Goal: Book appointment/travel/reservation

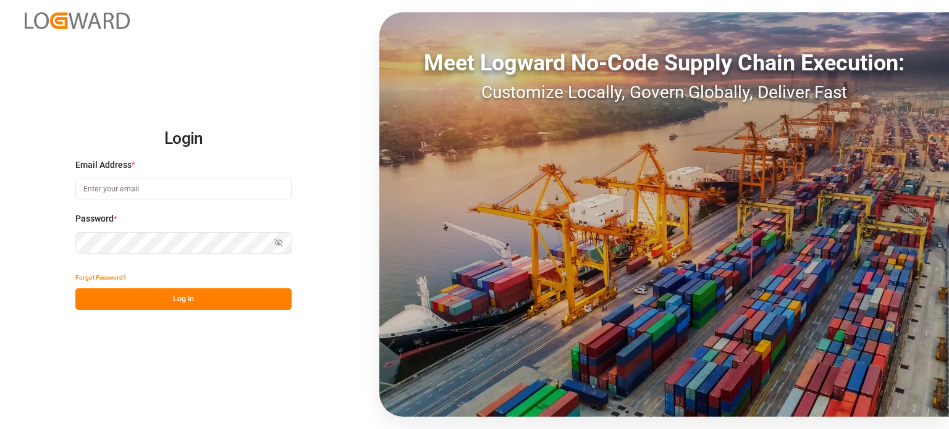
click at [175, 192] on input at bounding box center [183, 189] width 216 height 22
type input "[EMAIL_ADDRESS][DOMAIN_NAME]"
click at [141, 195] on input at bounding box center [183, 189] width 216 height 22
type input "[EMAIL_ADDRESS][DOMAIN_NAME]"
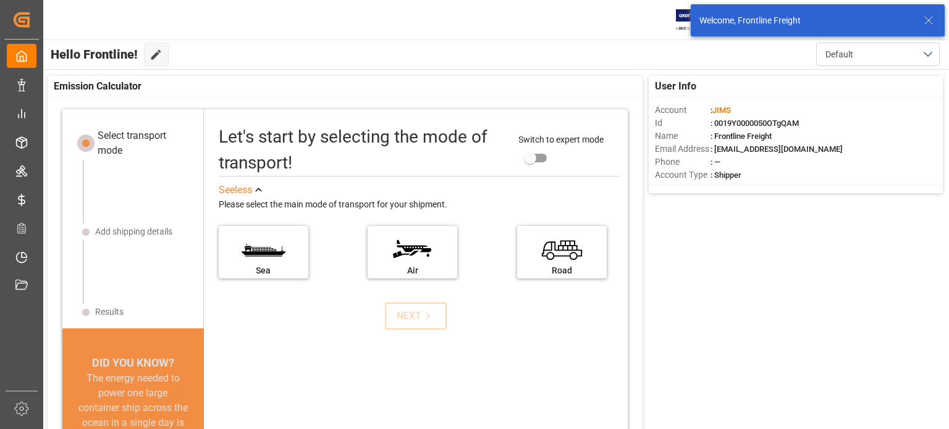
click at [928, 19] on icon at bounding box center [928, 20] width 15 height 15
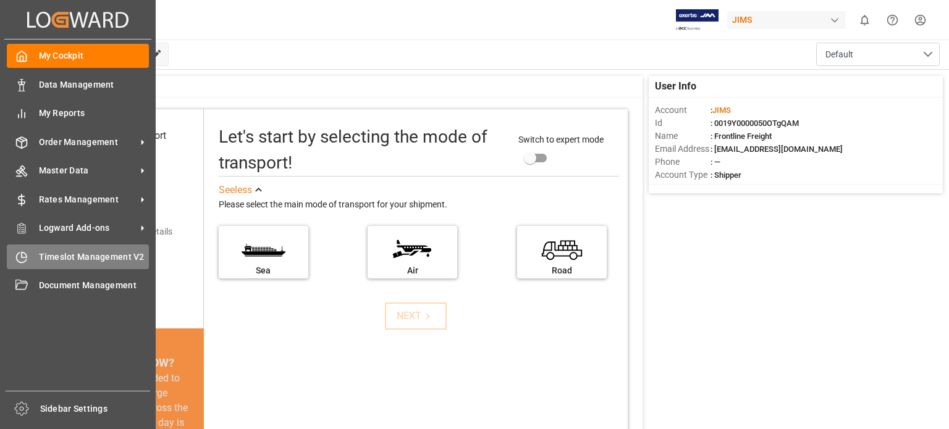
click at [58, 251] on span "Timeslot Management V2" at bounding box center [94, 257] width 111 height 13
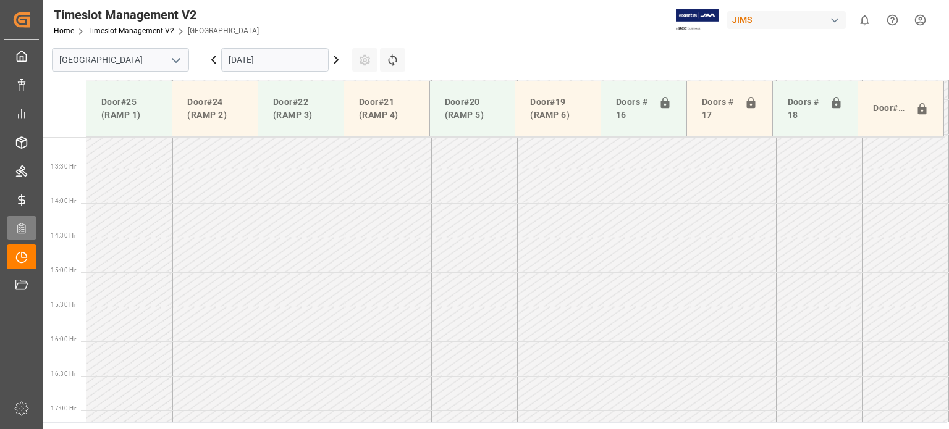
scroll to position [905, 0]
click at [258, 56] on input "[DATE]" at bounding box center [275, 59] width 108 height 23
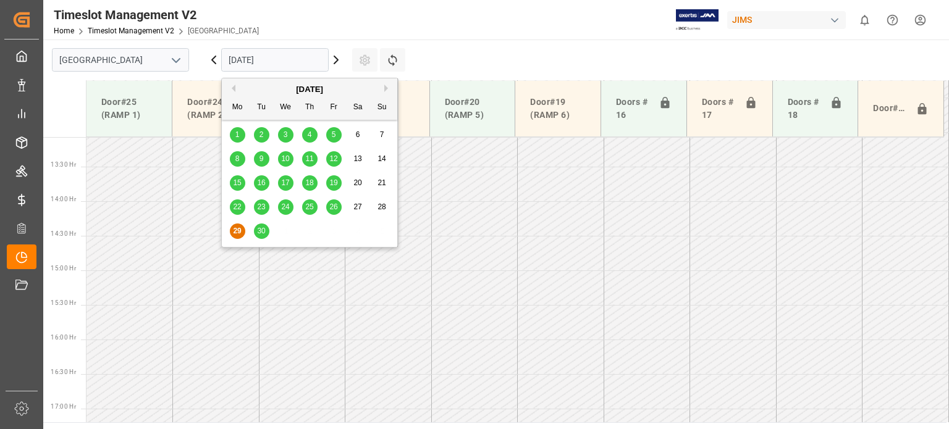
click at [384, 88] on div "[DATE]" at bounding box center [309, 89] width 175 height 12
click at [386, 88] on button "Next Month" at bounding box center [387, 88] width 7 height 7
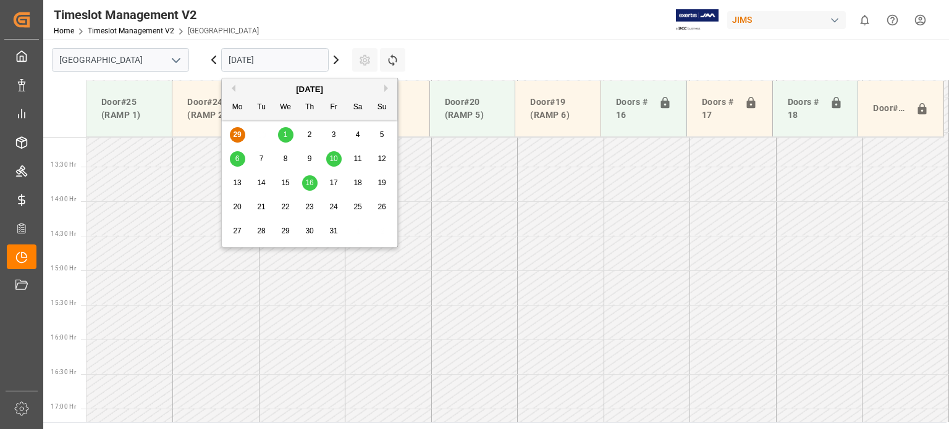
click at [287, 133] on span "1" at bounding box center [286, 134] width 4 height 9
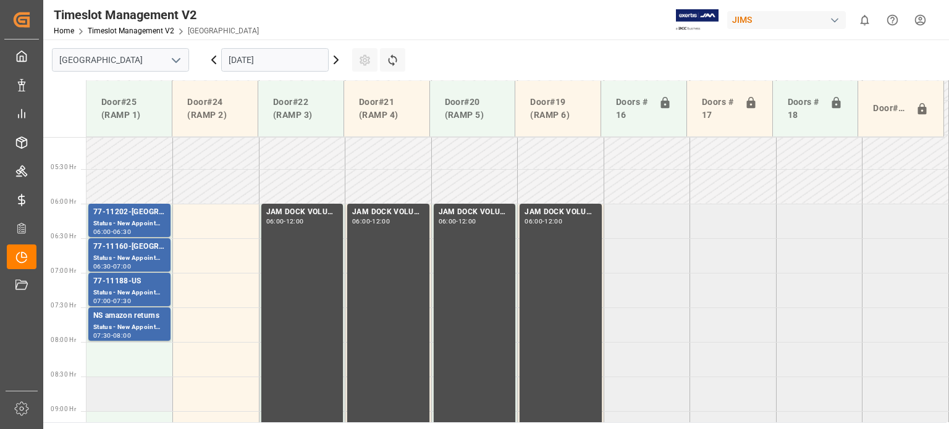
scroll to position [410, 0]
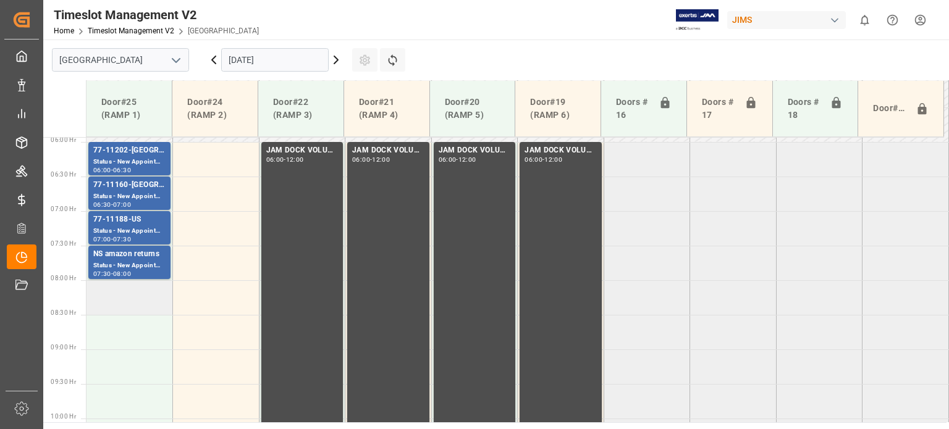
click at [130, 306] on td at bounding box center [130, 298] width 87 height 35
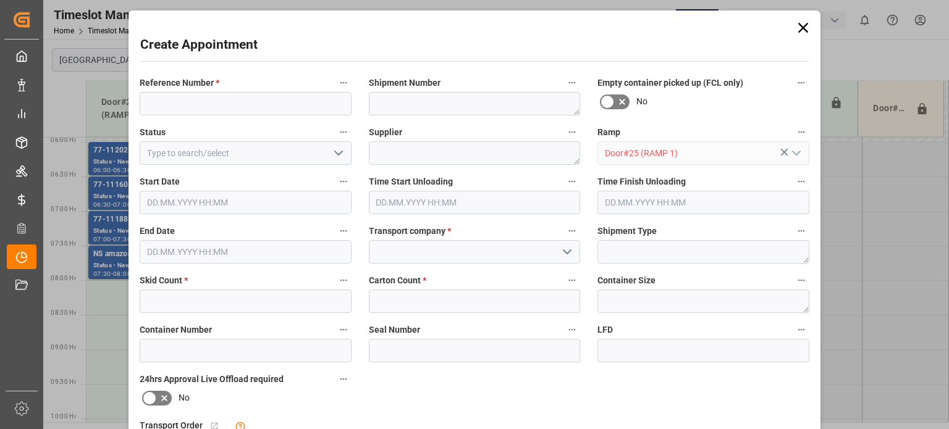
type input "[DATE] 08:00"
type input "[DATE] 08:30"
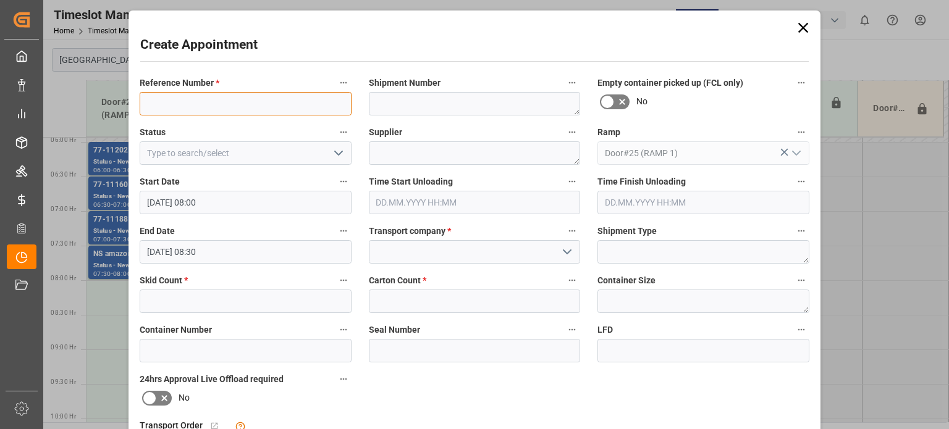
click at [237, 93] on input at bounding box center [246, 103] width 212 height 23
type input "77-11186-[GEOGRAPHIC_DATA]"
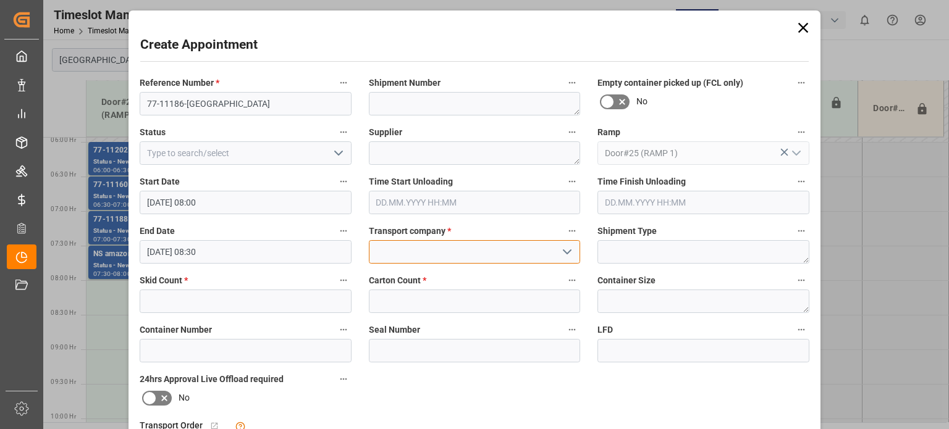
click at [417, 252] on input at bounding box center [475, 251] width 212 height 23
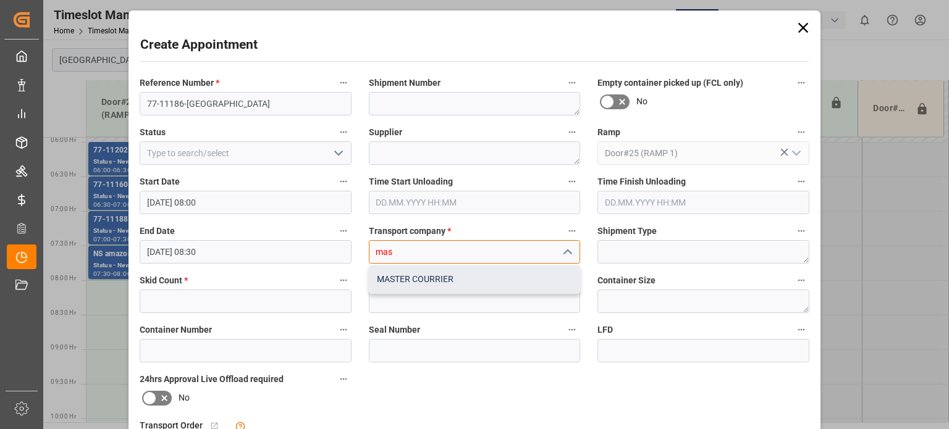
click at [420, 278] on div "MASTER COURRIER" at bounding box center [475, 280] width 211 height 28
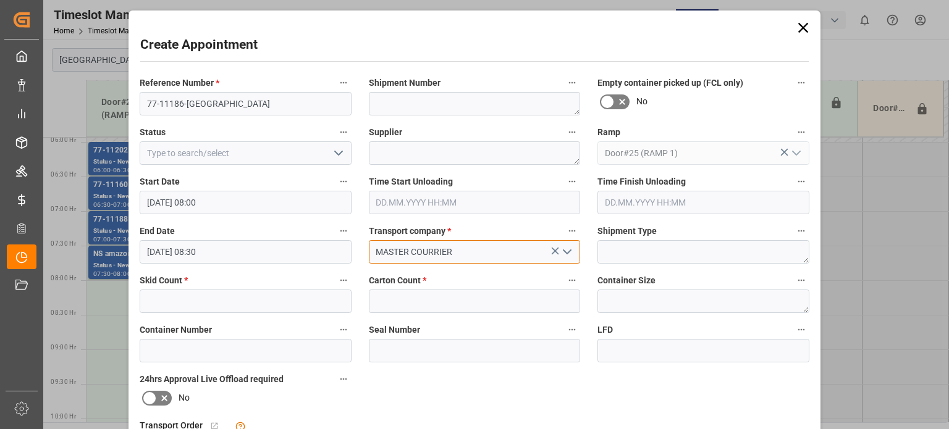
type input "MASTER COURRIER"
click at [252, 302] on input "text" at bounding box center [246, 301] width 212 height 23
type input "10"
click at [420, 301] on input "text" at bounding box center [475, 301] width 212 height 23
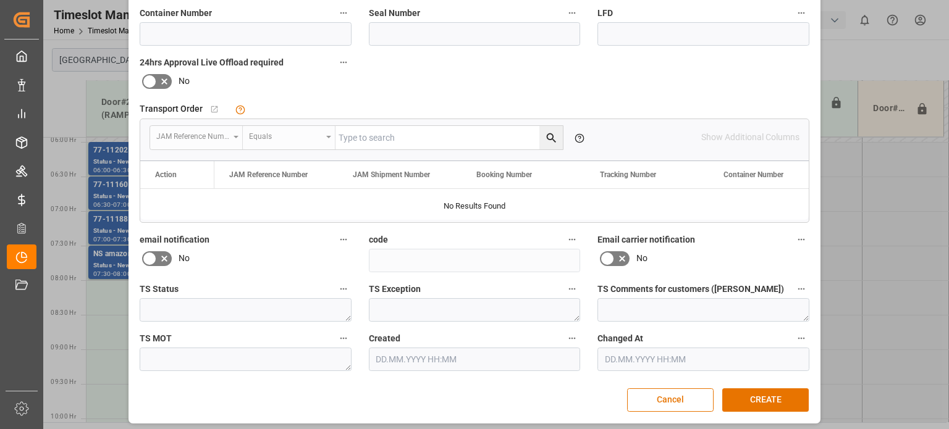
scroll to position [320, 0]
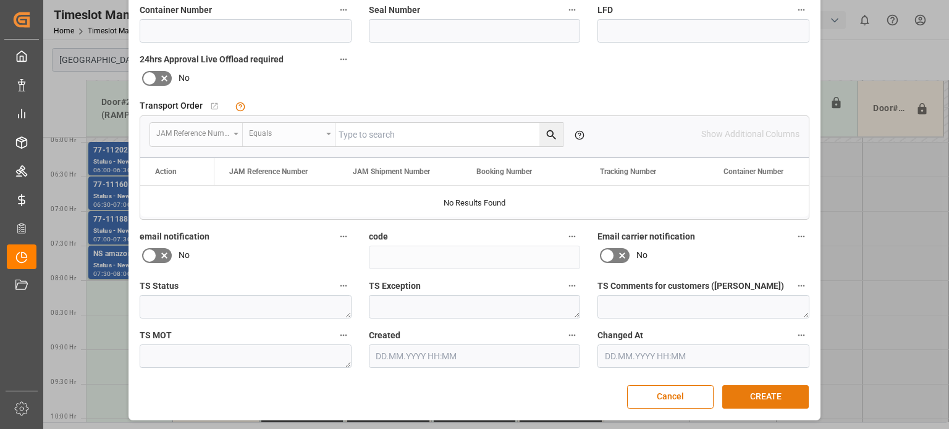
type input "176"
click at [774, 395] on button "CREATE" at bounding box center [765, 397] width 87 height 23
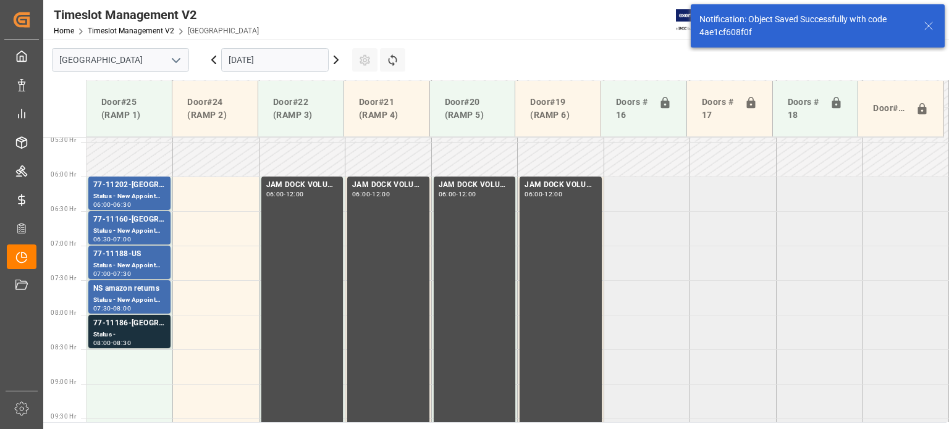
scroll to position [433, 0]
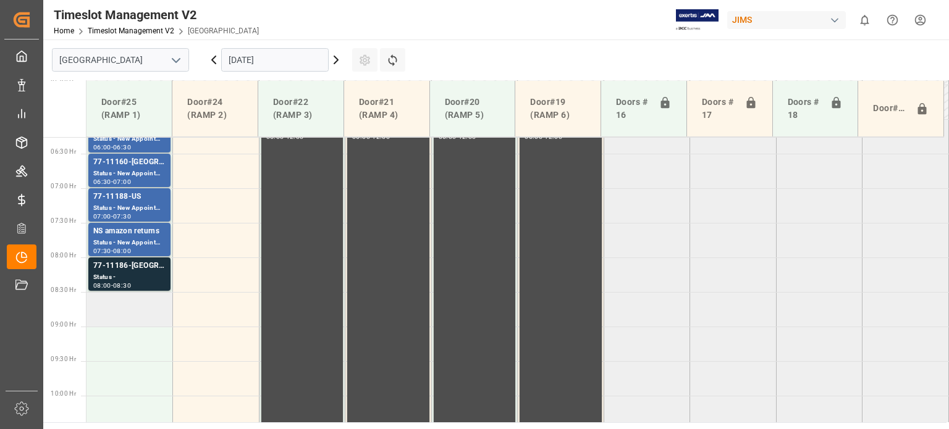
click at [142, 311] on td at bounding box center [130, 309] width 87 height 35
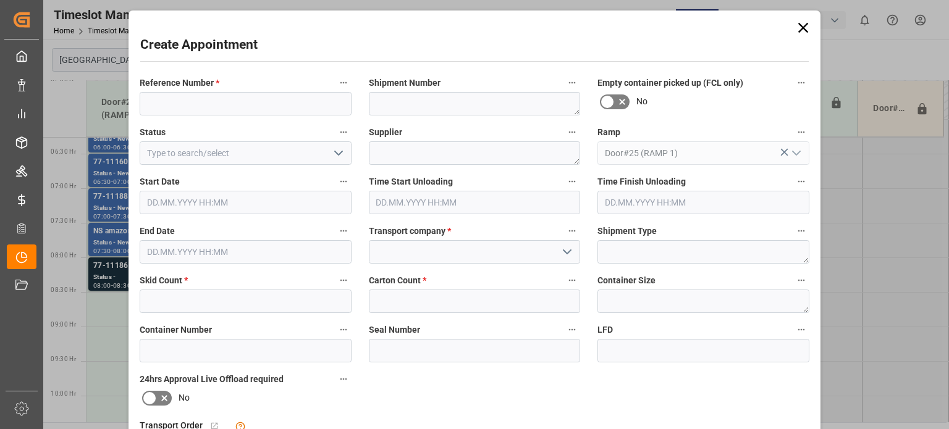
type input "[DATE] 08:30"
type input "[DATE] 09:00"
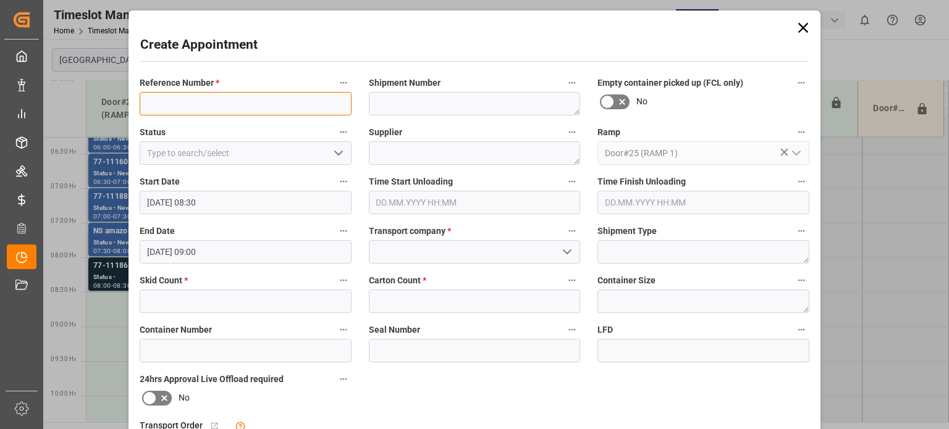
click at [229, 100] on input at bounding box center [246, 103] width 212 height 23
type input "77-10801-[GEOGRAPHIC_DATA]"
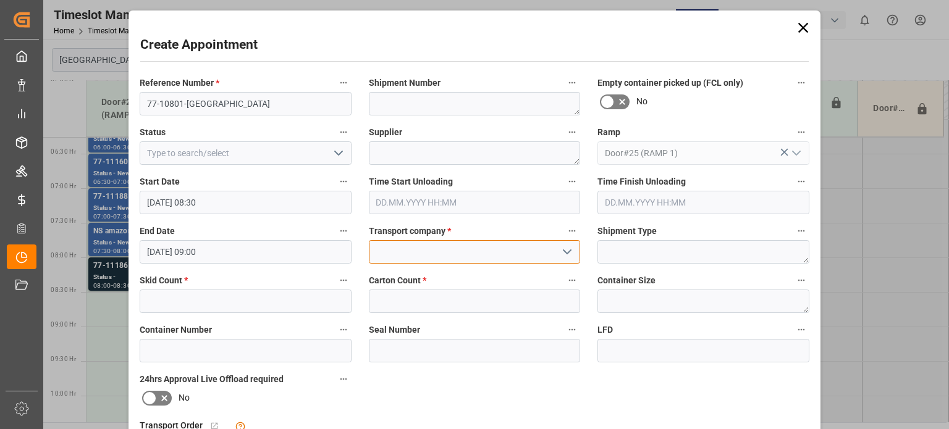
click at [398, 255] on input at bounding box center [475, 251] width 212 height 23
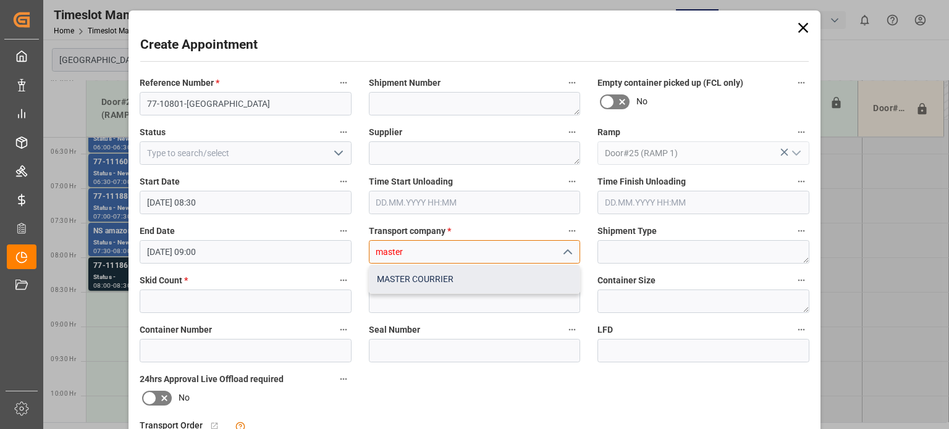
click at [409, 279] on div "MASTER COURRIER" at bounding box center [475, 280] width 211 height 28
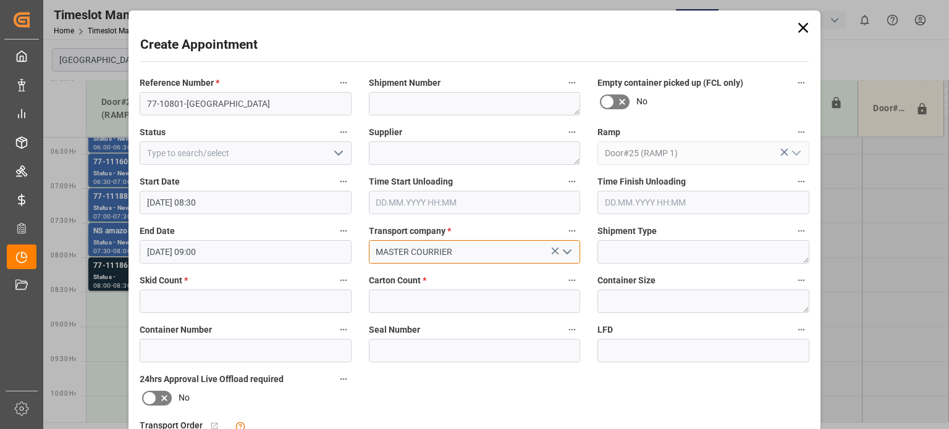
type input "MASTER COURRIER"
click at [285, 292] on input "text" at bounding box center [246, 301] width 212 height 23
type input "3"
click at [436, 297] on input "text" at bounding box center [475, 301] width 212 height 23
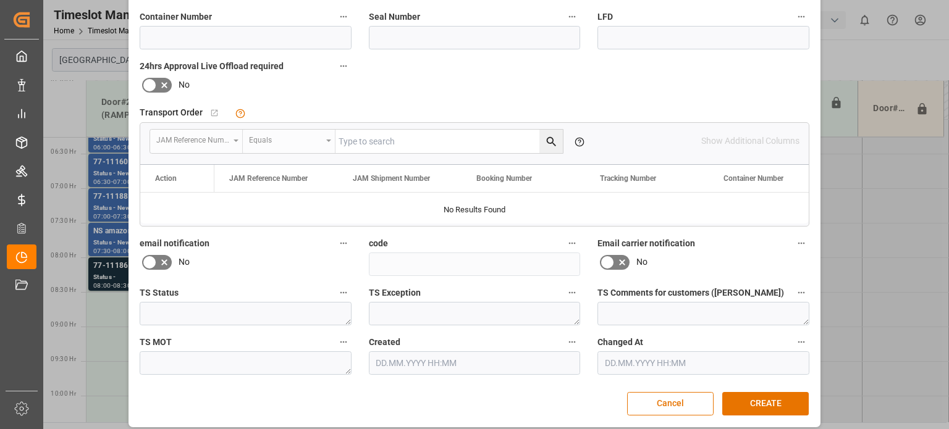
scroll to position [320, 0]
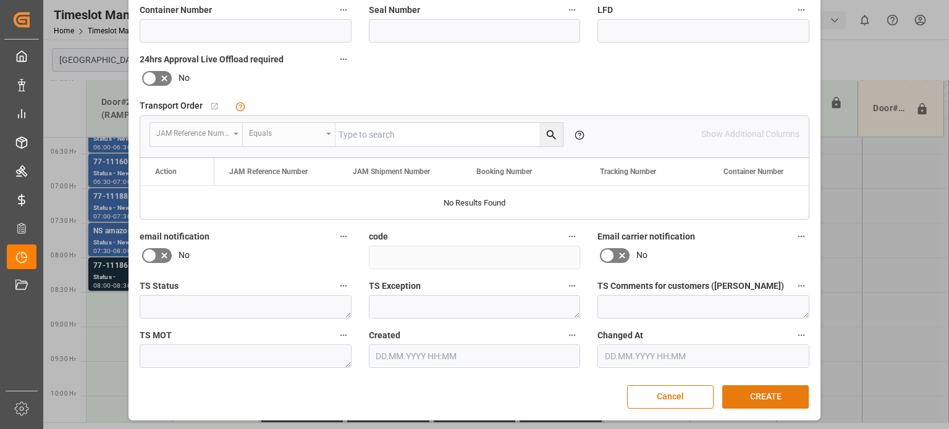
type input "201"
click at [757, 392] on button "CREATE" at bounding box center [765, 397] width 87 height 23
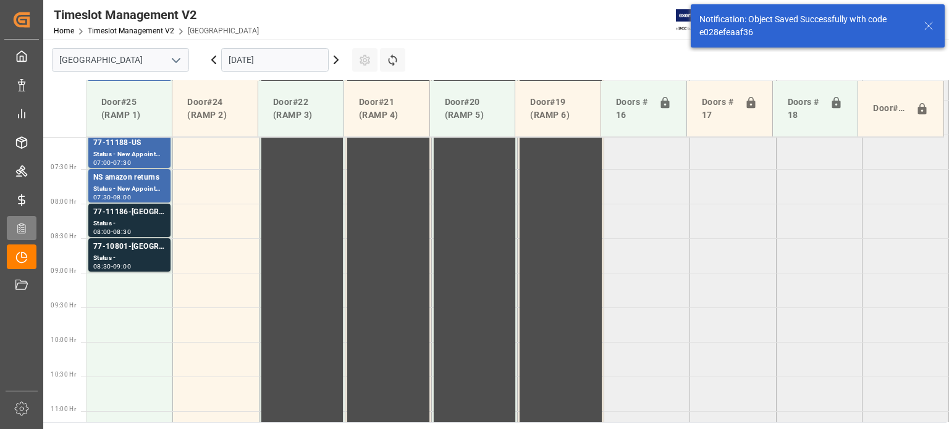
scroll to position [489, 0]
